Goal: Information Seeking & Learning: Learn about a topic

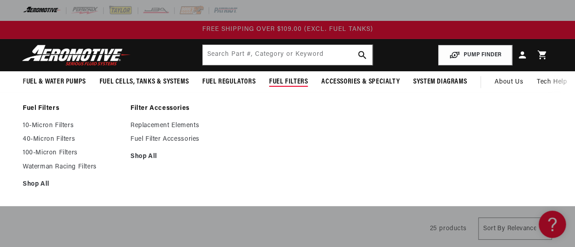
click at [286, 83] on span "Fuel Filters" at bounding box center [288, 82] width 39 height 10
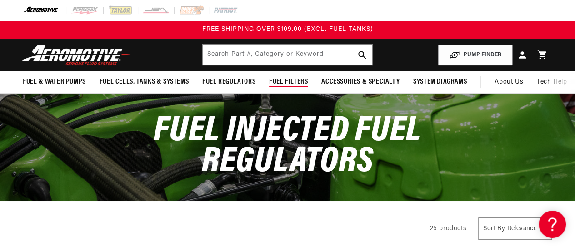
click at [285, 78] on span "Fuel Filters" at bounding box center [288, 82] width 39 height 10
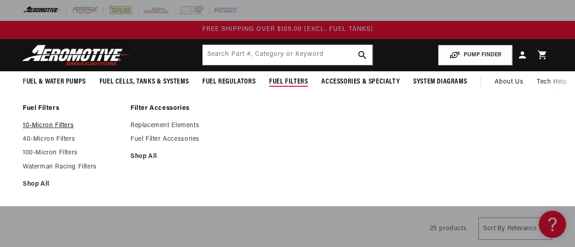
click at [53, 124] on link "10-Micron Filters" at bounding box center [72, 126] width 99 height 8
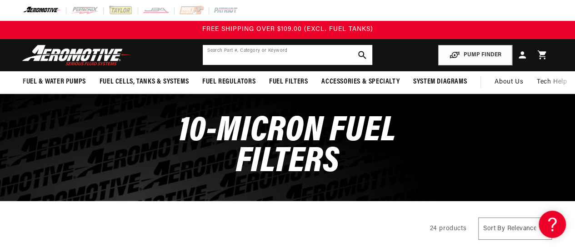
click at [290, 55] on input "text" at bounding box center [287, 55] width 169 height 20
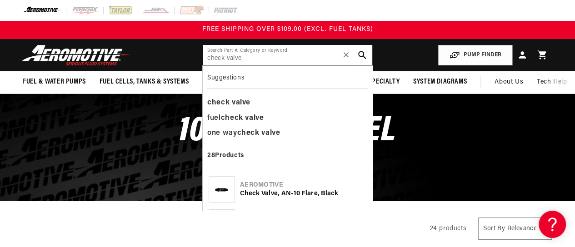
type input "check valve"
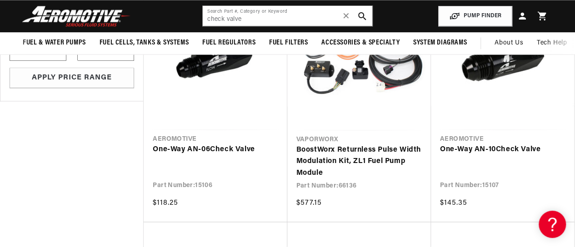
scroll to position [421, 0]
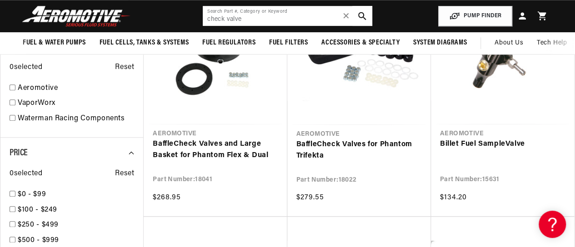
click at [264, 20] on input "check valve" at bounding box center [287, 16] width 169 height 20
click at [344, 14] on span "✕" at bounding box center [346, 16] width 8 height 15
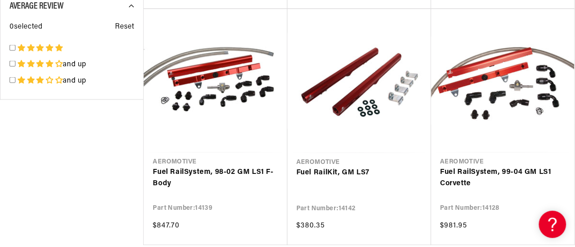
scroll to position [867, 0]
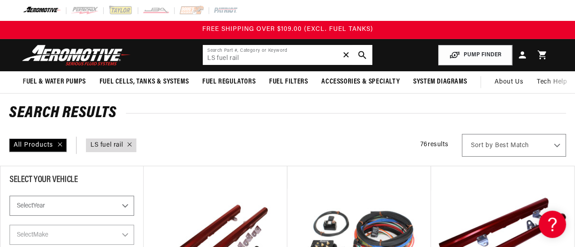
click at [214, 57] on input "LS fuel rail" at bounding box center [287, 55] width 169 height 20
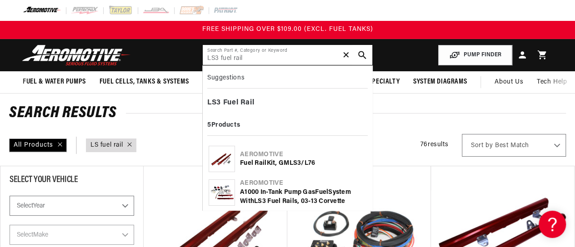
type input "LS3 fuel rail"
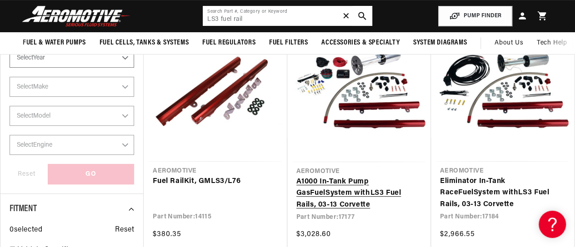
scroll to position [145, 0]
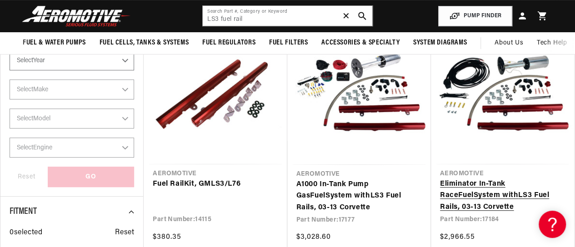
click at [461, 189] on link "Eliminator In-Tank Race Fuel System with LS3 Fuel Rail s, 03-13 Corvette" at bounding box center [502, 195] width 125 height 35
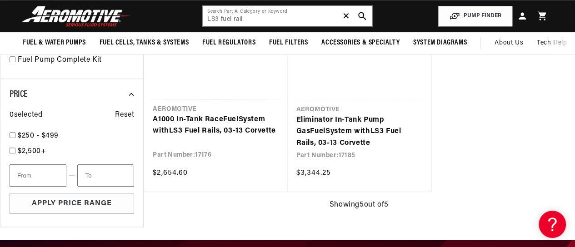
scroll to position [433, 0]
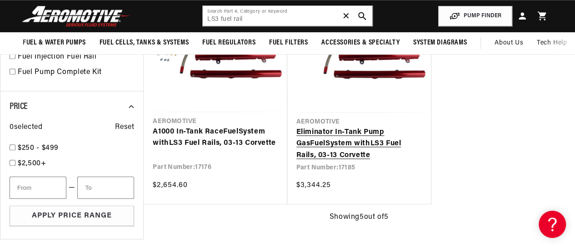
click at [377, 139] on link "Eliminator In-Tank Pump Gas Fuel System with LS3 Fuel Rail s, 03-13 Corvette" at bounding box center [358, 144] width 125 height 35
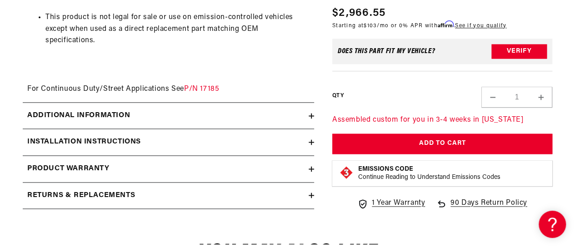
scroll to position [563, 0]
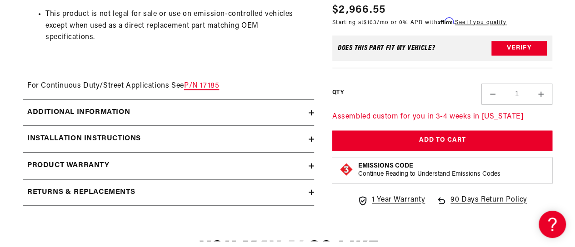
click at [209, 83] on link "P/N 17185" at bounding box center [201, 85] width 35 height 7
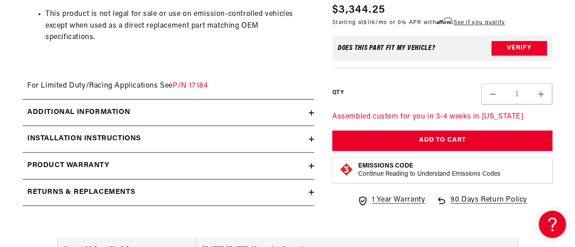
scroll to position [566, 0]
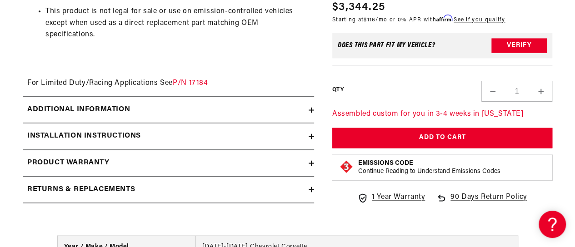
click at [311, 107] on icon at bounding box center [311, 109] width 0 height 5
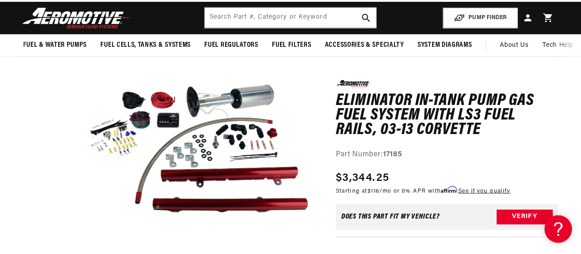
scroll to position [100, 0]
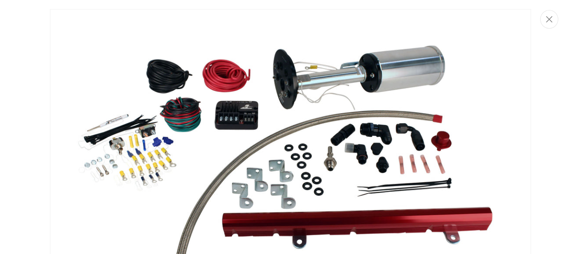
scroll to position [40, 0]
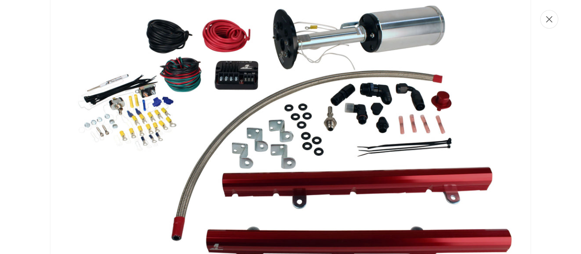
click at [549, 19] on icon "Close" at bounding box center [549, 19] width 6 height 6
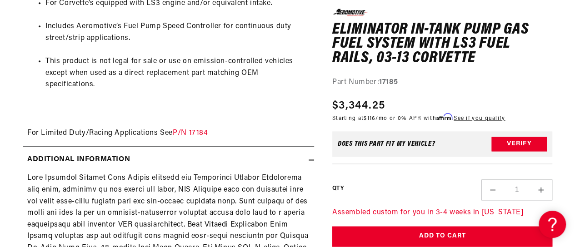
scroll to position [794, 0]
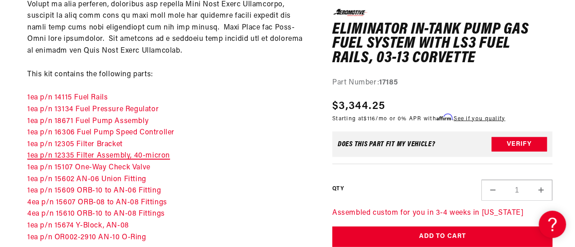
click at [151, 153] on link "1ea p/n 12335 Filter Assembly, 40-micron" at bounding box center [98, 155] width 143 height 7
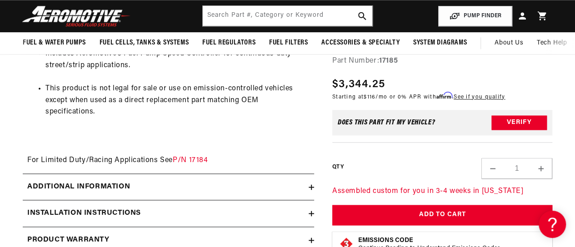
scroll to position [437, 0]
